Goal: Transaction & Acquisition: Subscribe to service/newsletter

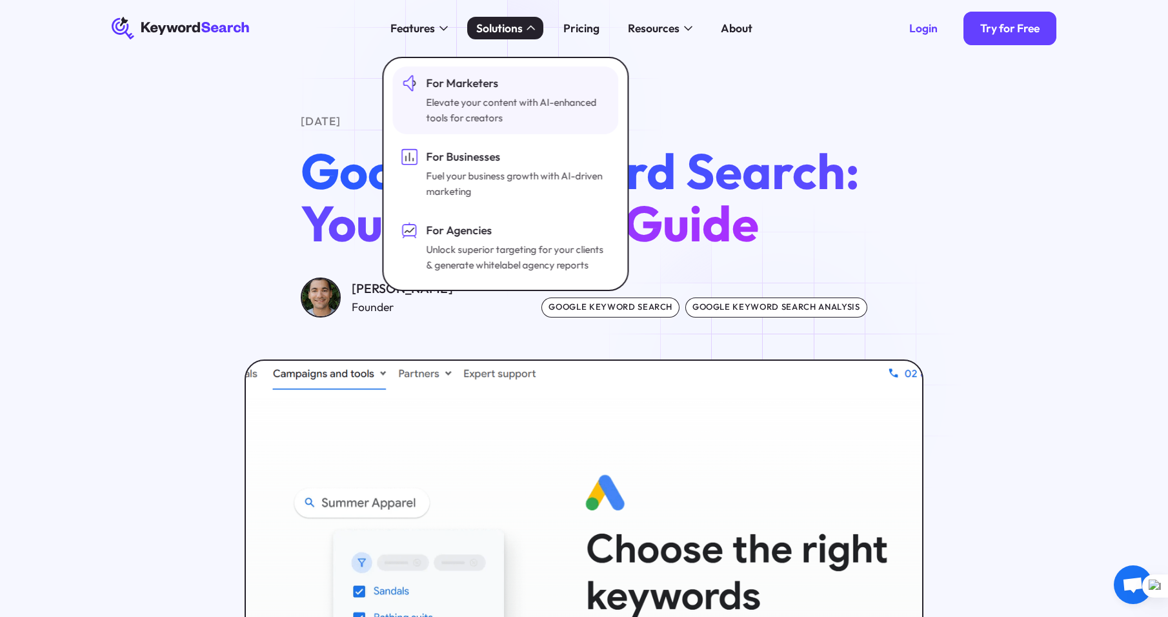
click at [482, 116] on div "Elevate your content with AI-enhanced tools for creators" at bounding box center [517, 110] width 181 height 31
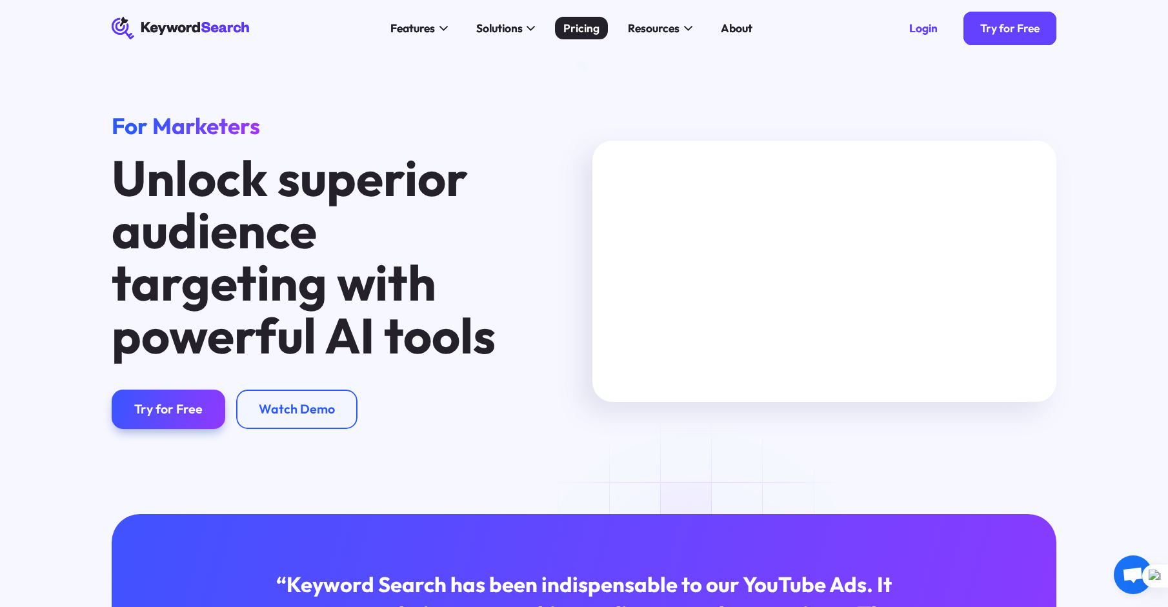
click at [593, 22] on div "Pricing" at bounding box center [582, 28] width 36 height 17
